Goal: Information Seeking & Learning: Find specific fact

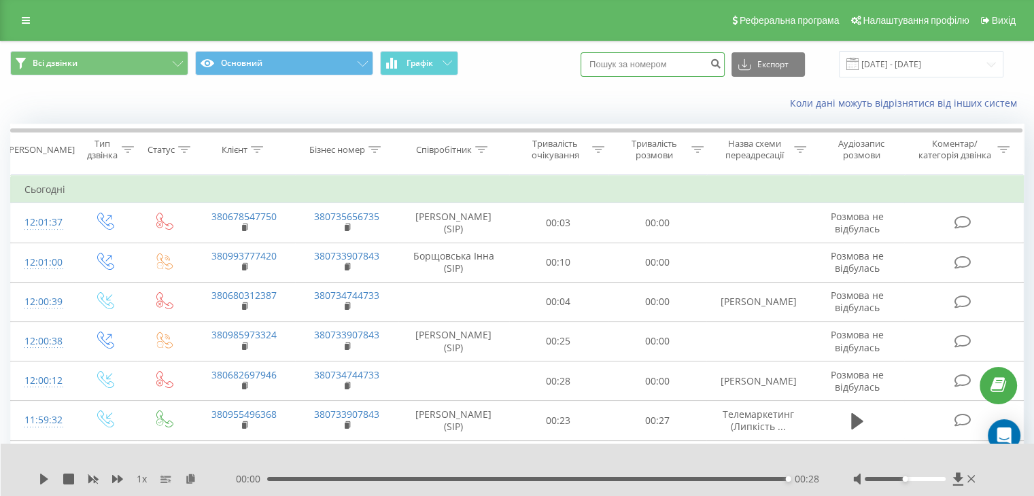
drag, startPoint x: 0, startPoint y: 0, endPoint x: 655, endPoint y: 65, distance: 657.9
click at [655, 65] on input at bounding box center [653, 64] width 144 height 24
paste input "0979463493"
type input "0979463493"
click at [777, 65] on button "Експорт" at bounding box center [768, 64] width 73 height 24
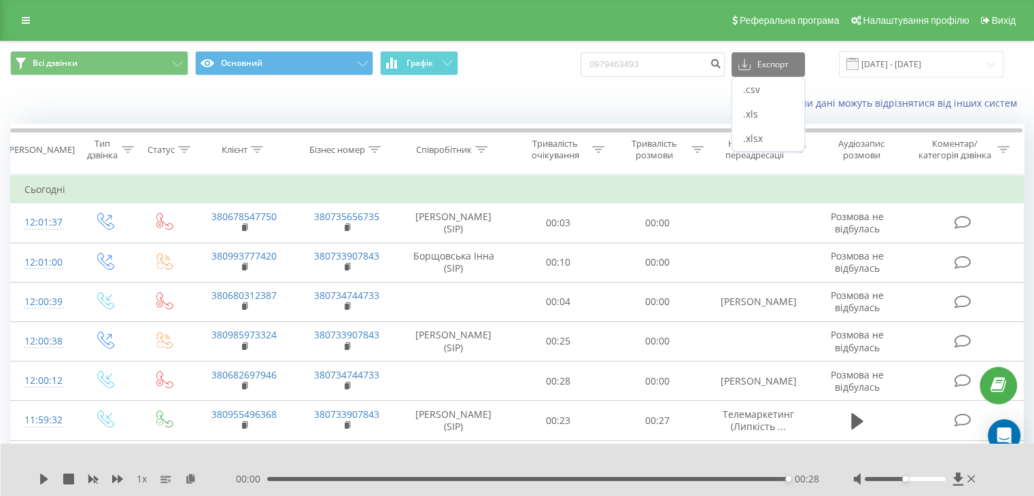
click at [679, 99] on div "Коли дані можуть відрізнятися вiд інших систем" at bounding box center [710, 104] width 645 height 14
click at [721, 61] on icon "submit" at bounding box center [716, 62] width 12 height 8
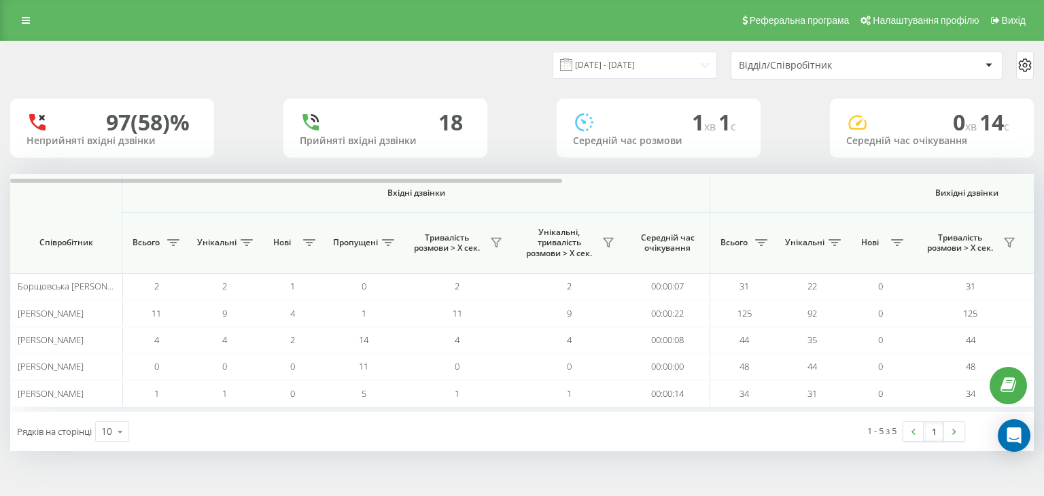
click at [35, 30] on div "Реферальна програма Налаштування профілю Вихід" at bounding box center [522, 20] width 1044 height 41
click at [25, 20] on icon at bounding box center [26, 21] width 8 height 10
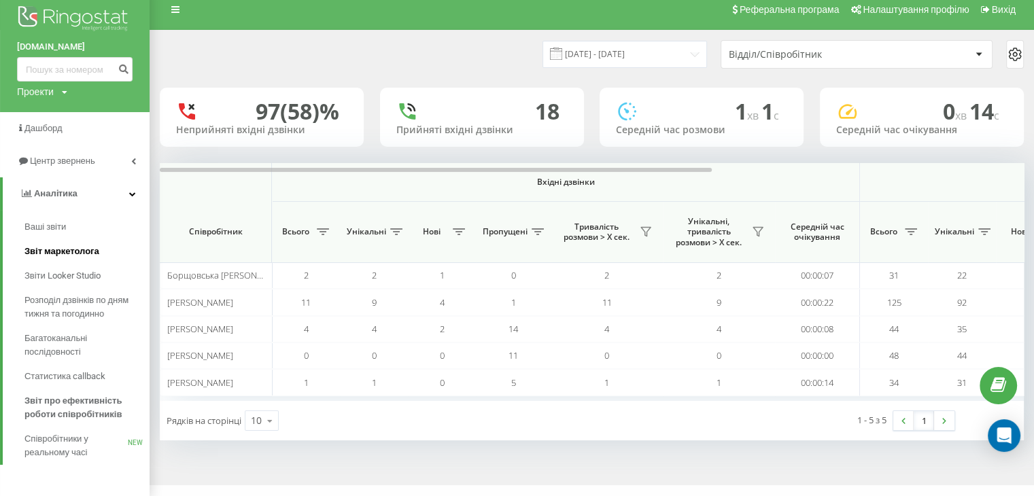
scroll to position [14, 0]
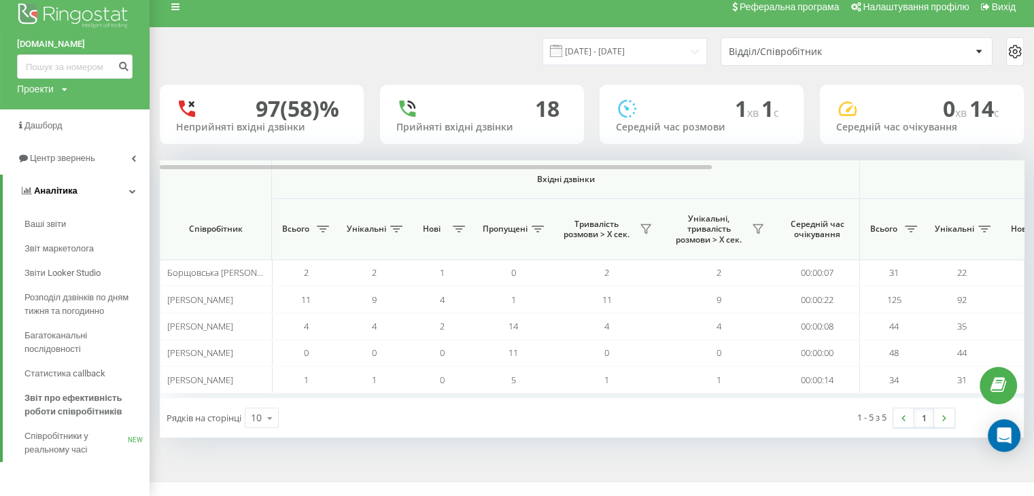
click at [53, 191] on span "Аналiтика" at bounding box center [56, 191] width 44 height 10
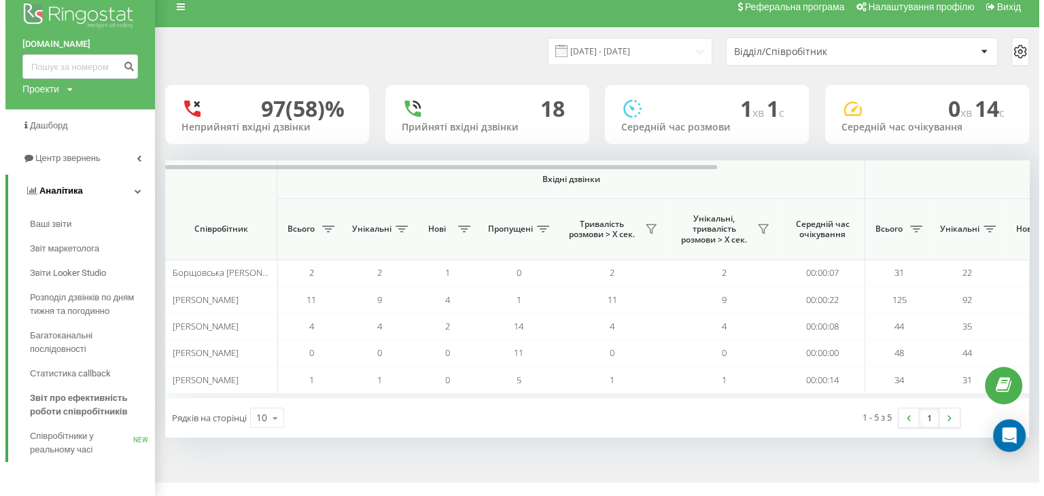
scroll to position [0, 0]
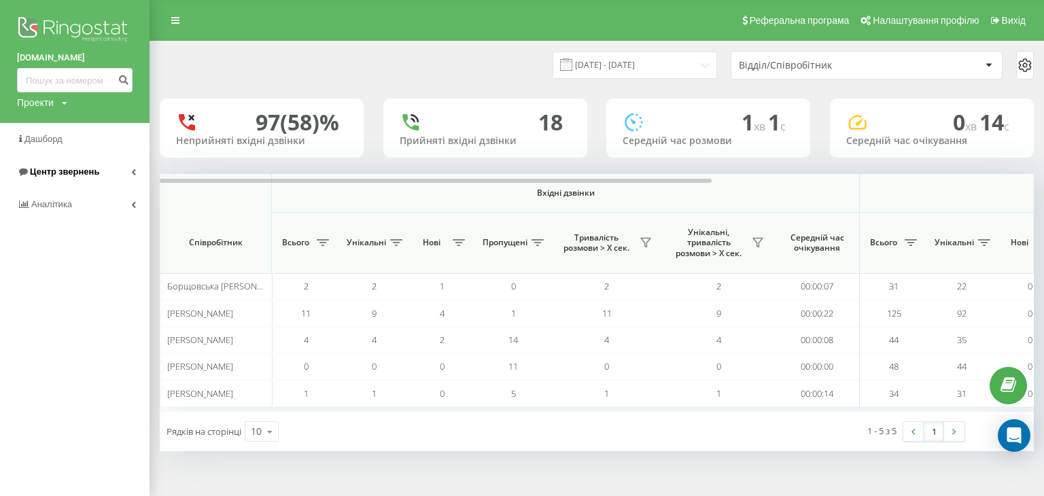
click at [39, 174] on span "Центр звернень" at bounding box center [64, 172] width 69 height 10
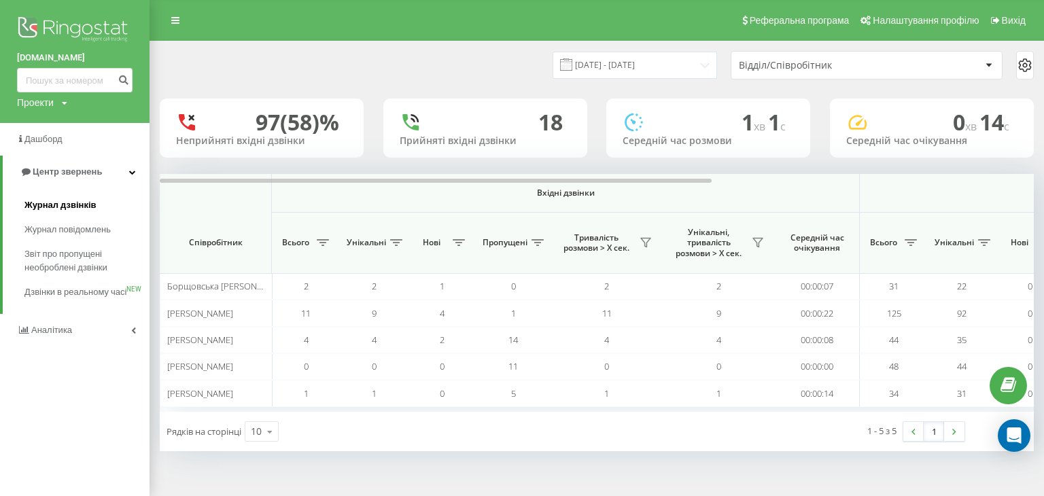
click at [44, 210] on span "Журнал дзвінків" at bounding box center [60, 206] width 72 height 14
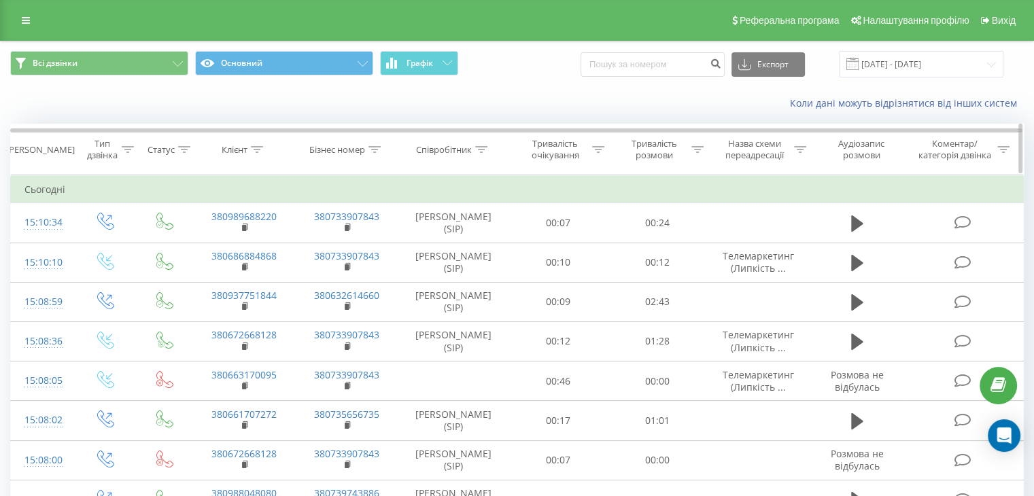
click at [486, 147] on icon at bounding box center [481, 149] width 12 height 7
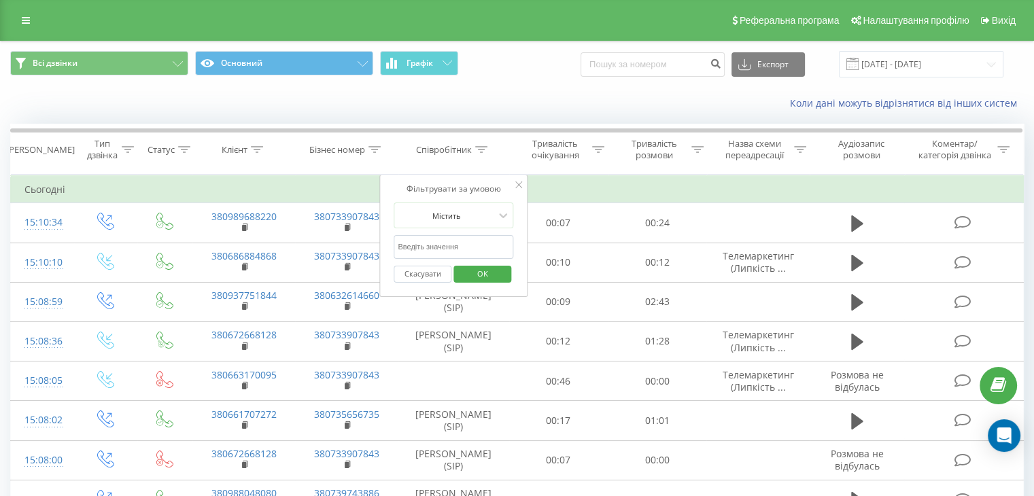
drag, startPoint x: 472, startPoint y: 234, endPoint x: 468, endPoint y: 240, distance: 7.4
click at [472, 235] on form "Містить Скасувати OK" at bounding box center [454, 246] width 120 height 87
click at [468, 241] on input "text" at bounding box center [454, 247] width 120 height 24
type input "Шашкіна"
click at [482, 277] on span "OK" at bounding box center [483, 273] width 38 height 21
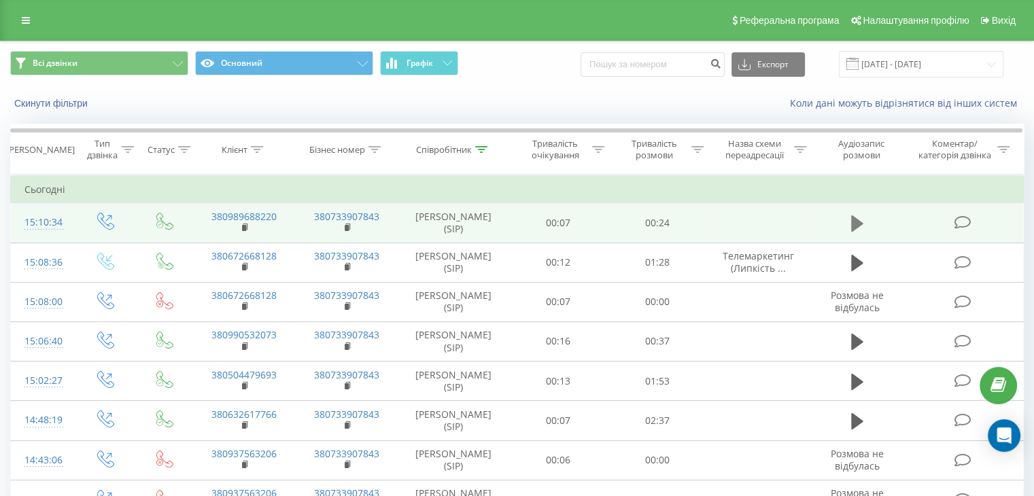
click at [850, 226] on button at bounding box center [857, 223] width 20 height 20
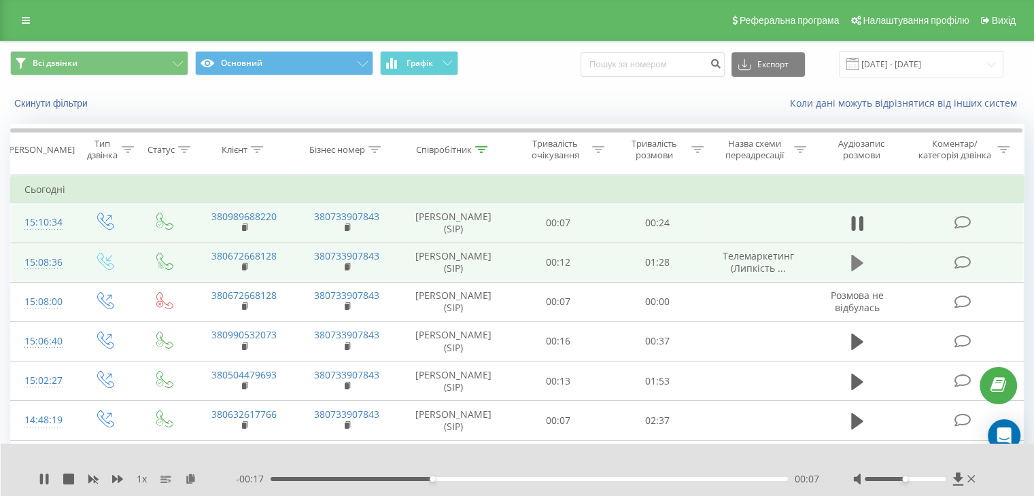
click at [858, 271] on icon at bounding box center [857, 263] width 12 height 16
click at [892, 481] on div at bounding box center [915, 479] width 125 height 14
click at [892, 479] on div at bounding box center [905, 479] width 81 height 4
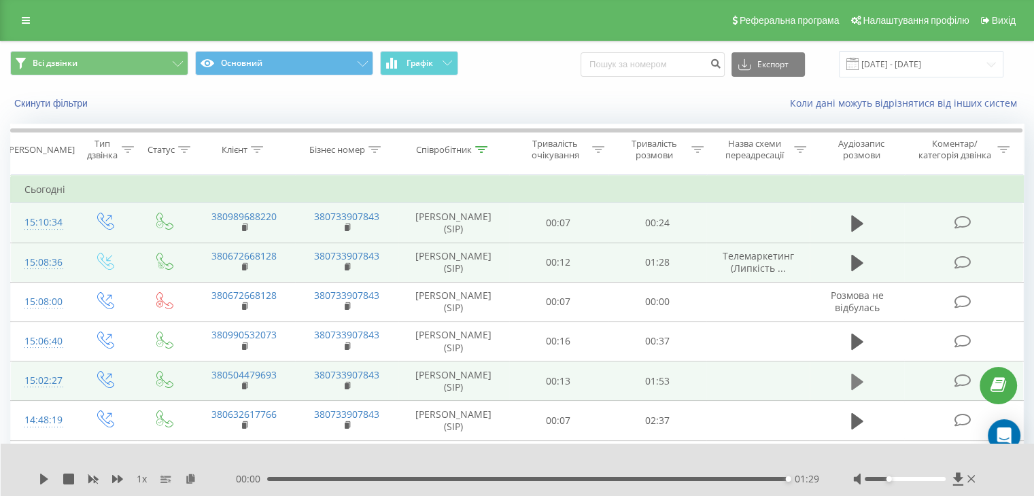
click at [857, 392] on icon at bounding box center [857, 382] width 12 height 19
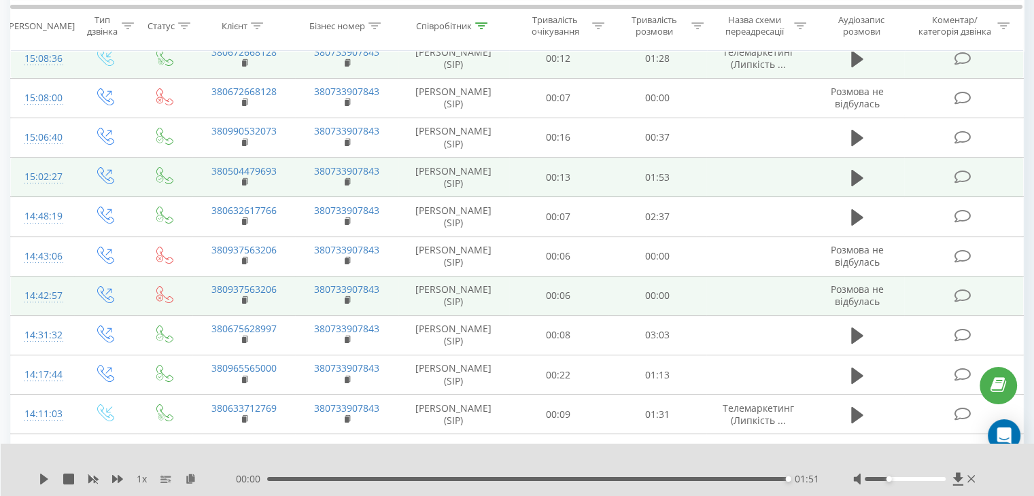
scroll to position [340, 0]
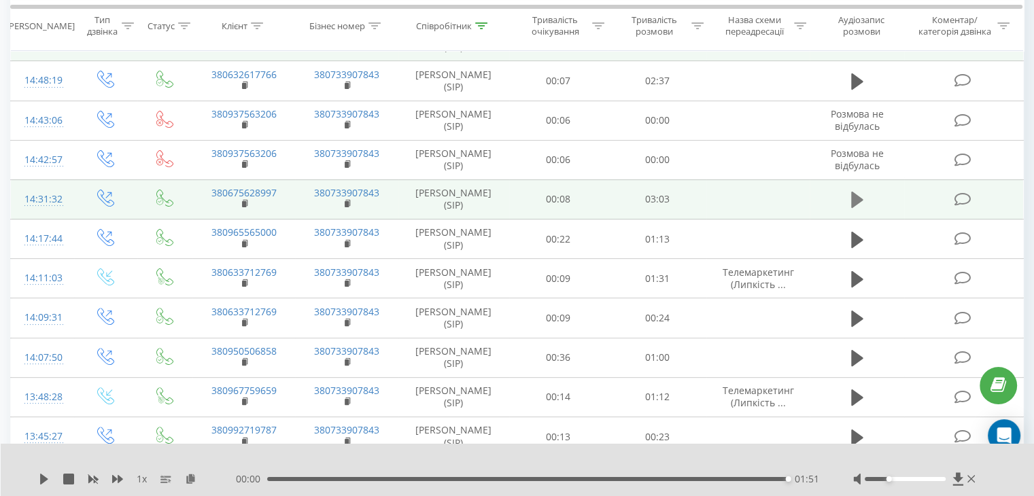
click at [860, 209] on icon at bounding box center [857, 199] width 12 height 19
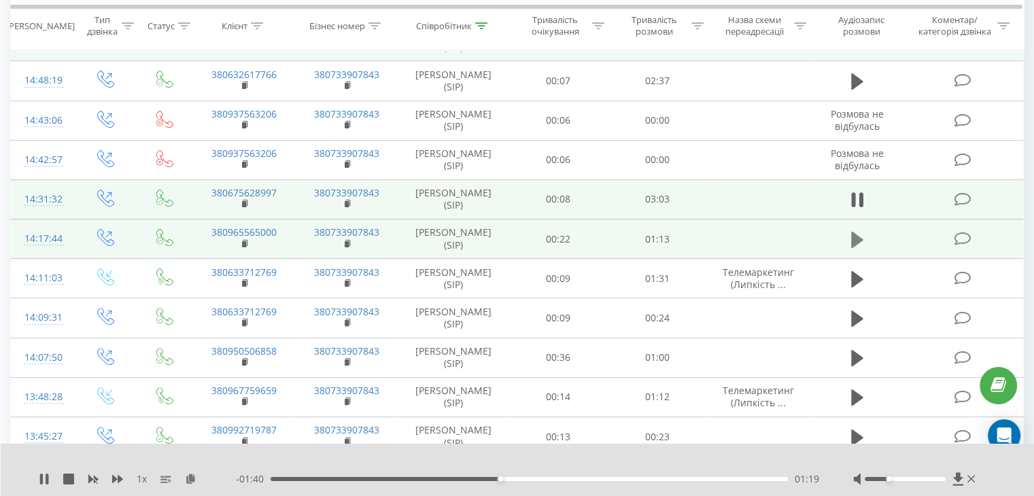
click at [862, 247] on icon at bounding box center [857, 239] width 12 height 16
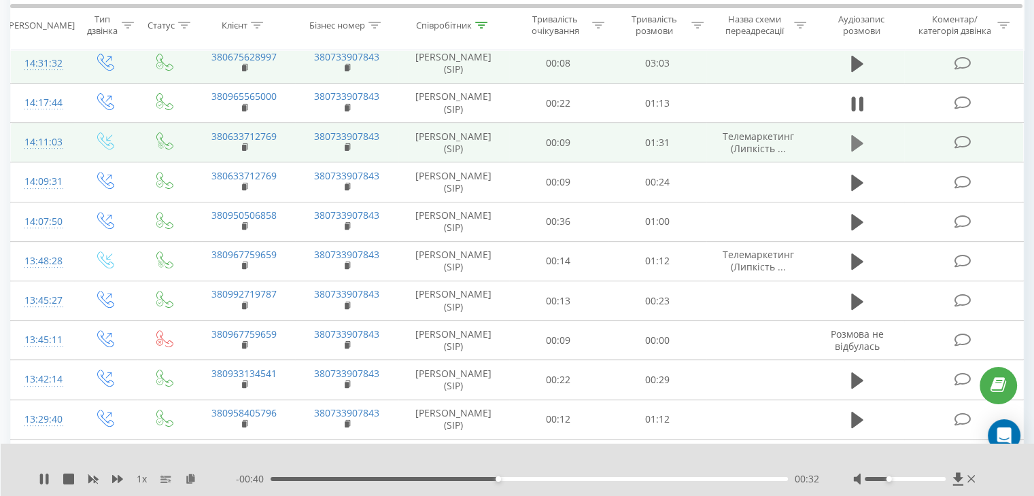
click at [848, 154] on button at bounding box center [857, 143] width 20 height 20
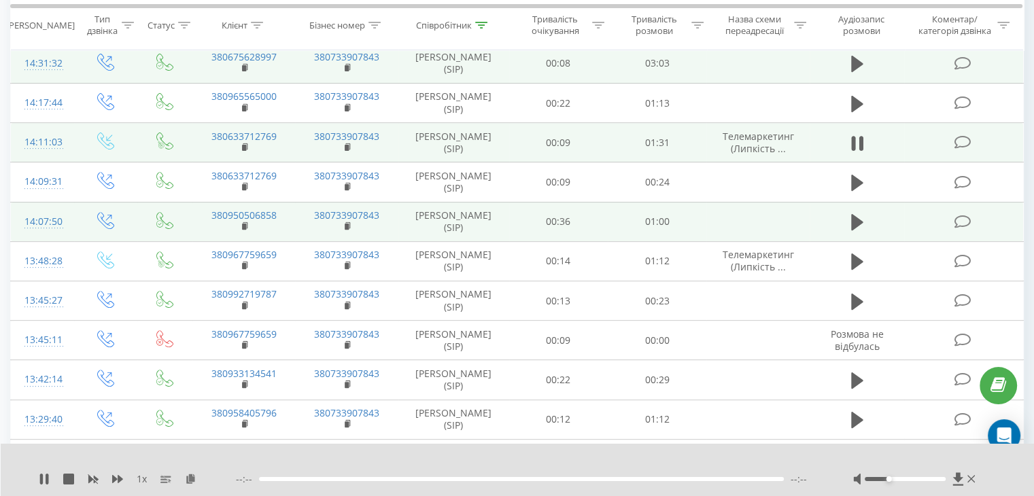
scroll to position [544, 0]
